Goal: Task Accomplishment & Management: Manage account settings

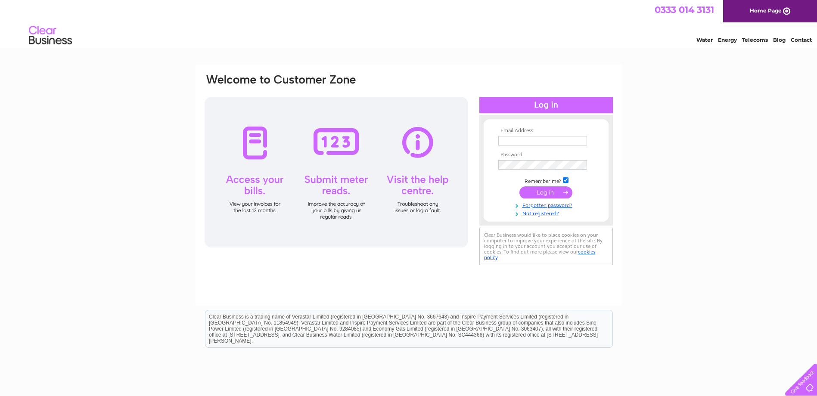
type input "[PERSON_NAME][EMAIL_ADDRESS][DOMAIN_NAME]"
click at [539, 190] on input "submit" at bounding box center [545, 192] width 53 height 12
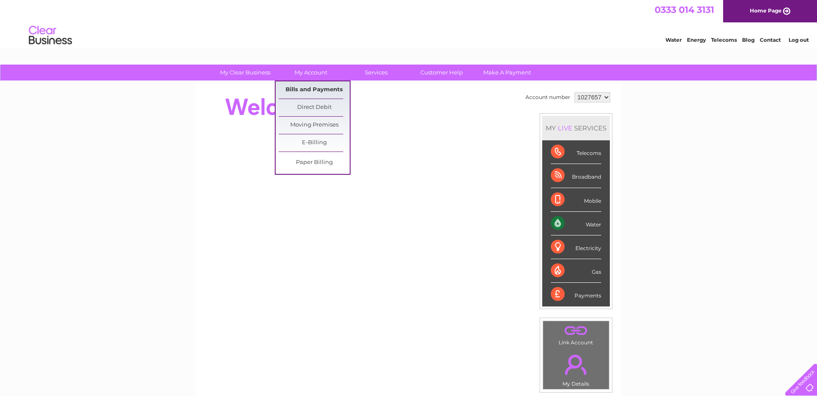
click at [306, 90] on link "Bills and Payments" at bounding box center [314, 89] width 71 height 17
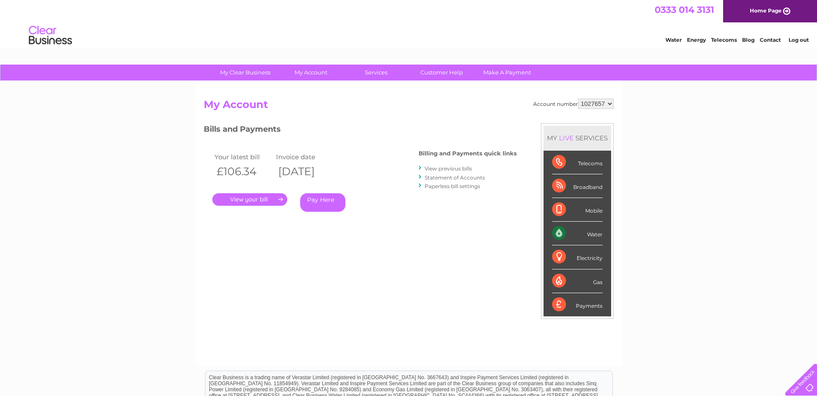
click at [274, 196] on link "." at bounding box center [249, 199] width 75 height 12
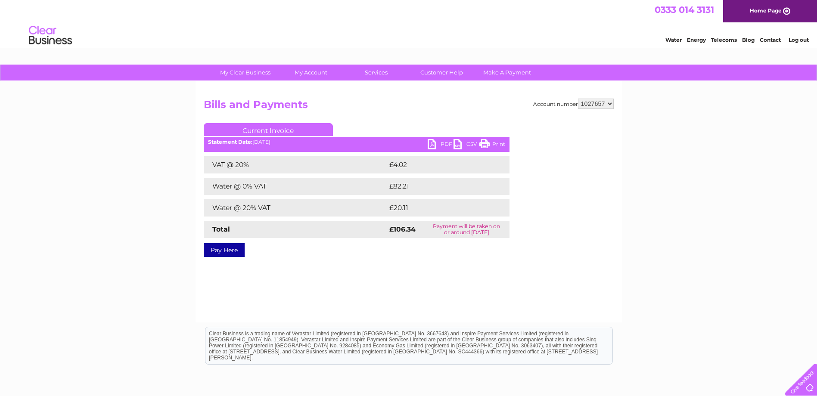
click at [443, 144] on link "PDF" at bounding box center [440, 145] width 26 height 12
